Goal: Information Seeking & Learning: Learn about a topic

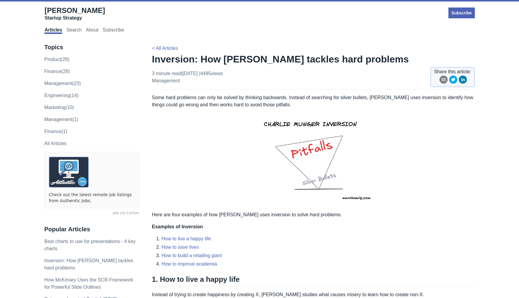
scroll to position [429, 0]
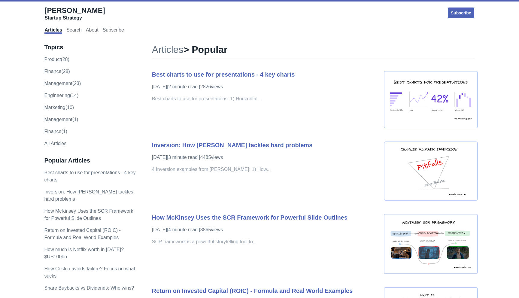
scroll to position [38, 0]
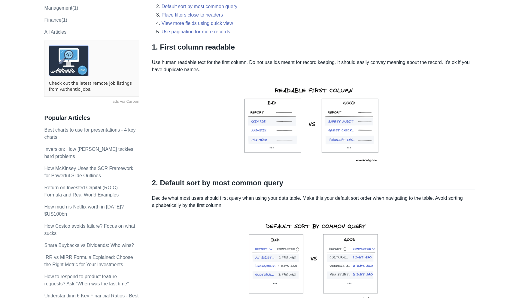
scroll to position [109, 0]
